Goal: Communication & Community: Answer question/provide support

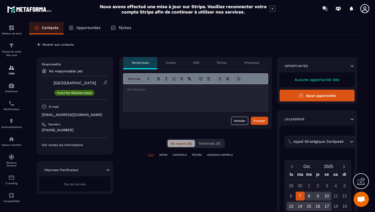
click at [73, 117] on p "[EMAIL_ADDRESS][DOMAIN_NAME]" at bounding box center [75, 114] width 66 height 5
copy div "[EMAIL_ADDRESS][DOMAIN_NAME]"
click at [128, 89] on p at bounding box center [195, 89] width 137 height 5
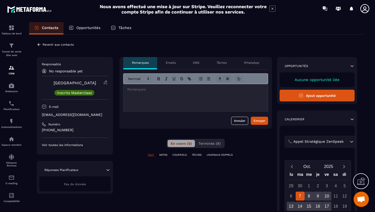
click at [128, 89] on p at bounding box center [195, 89] width 137 height 5
click at [175, 97] on div at bounding box center [195, 97] width 144 height 27
click at [261, 124] on button "Envoyer" at bounding box center [259, 121] width 17 height 8
